Goal: Task Accomplishment & Management: Manage account settings

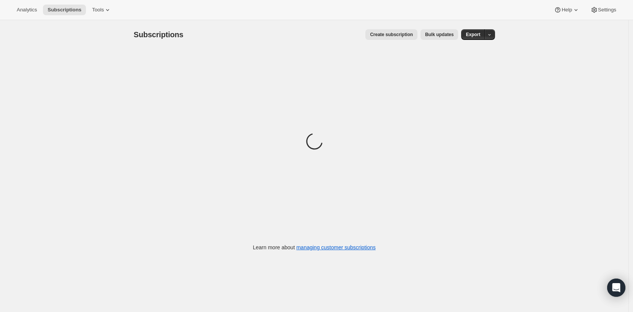
click at [22, 9] on span "Analytics" at bounding box center [27, 10] width 20 height 6
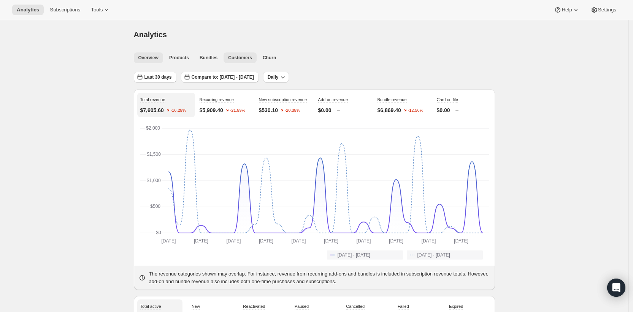
click at [239, 57] on span "Customers" at bounding box center [240, 58] width 24 height 6
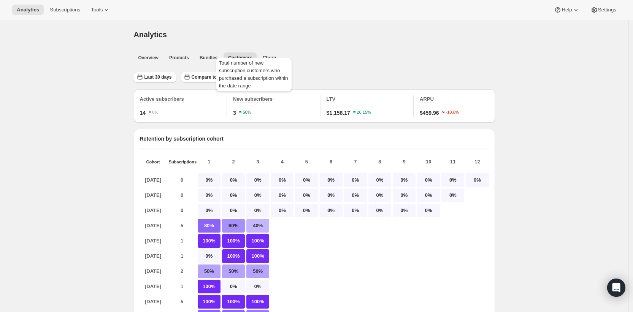
click at [251, 100] on span "New subscribers" at bounding box center [253, 99] width 40 height 6
click at [249, 99] on span "New subscribers" at bounding box center [253, 99] width 40 height 6
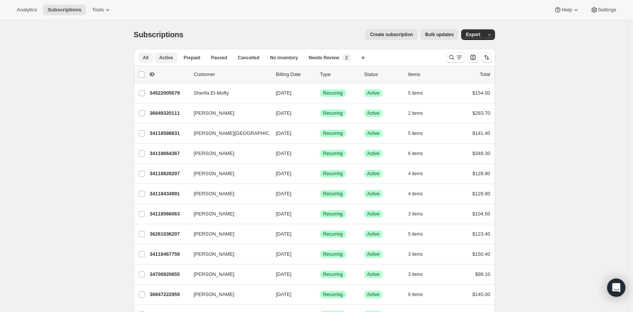
click at [171, 58] on span "Active" at bounding box center [166, 58] width 14 height 6
click at [492, 57] on button "Sort the results" at bounding box center [487, 57] width 11 height 11
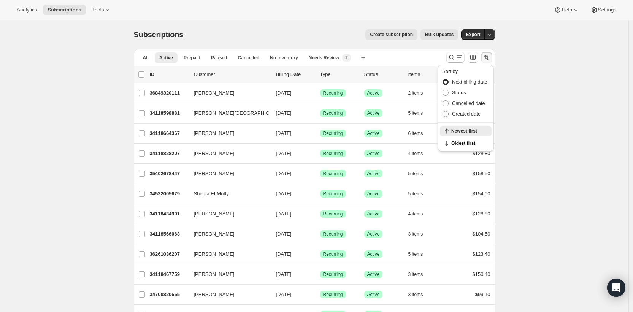
click at [468, 114] on span "Created date" at bounding box center [466, 114] width 29 height 6
click at [443, 111] on input "Created date" at bounding box center [443, 111] width 0 height 0
radio input "true"
click at [469, 140] on span "Newest first" at bounding box center [470, 143] width 36 height 6
click at [577, 162] on div "Subscriptions. This page is ready Subscriptions Create subscription Bulk update…" at bounding box center [314, 214] width 629 height 388
